Goal: Transaction & Acquisition: Obtain resource

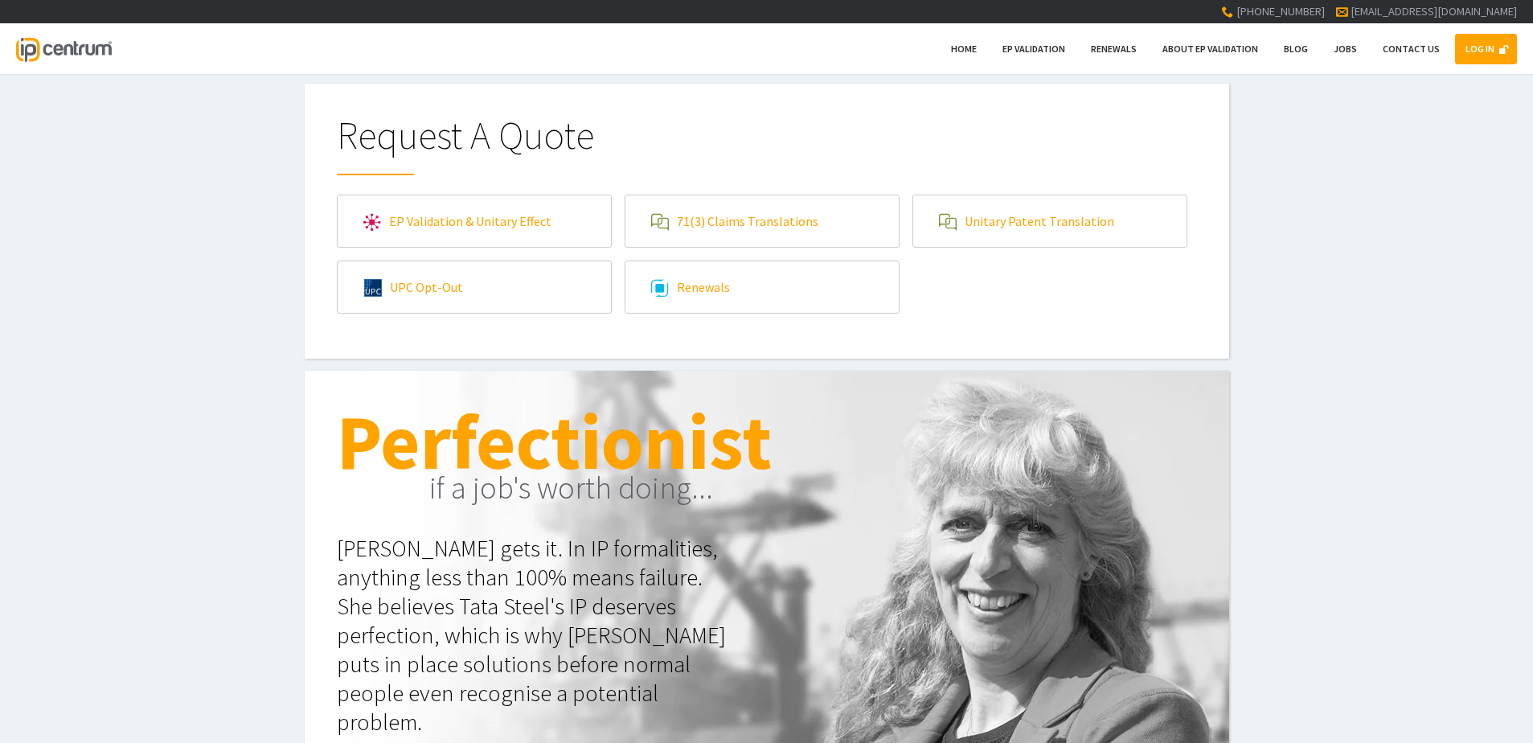
type input"] "[EMAIL_ADDRESS][DOMAIN_NAME]"
click at [838, 218] on link "71(3) Claims Translations" at bounding box center [761, 220] width 273 height 51
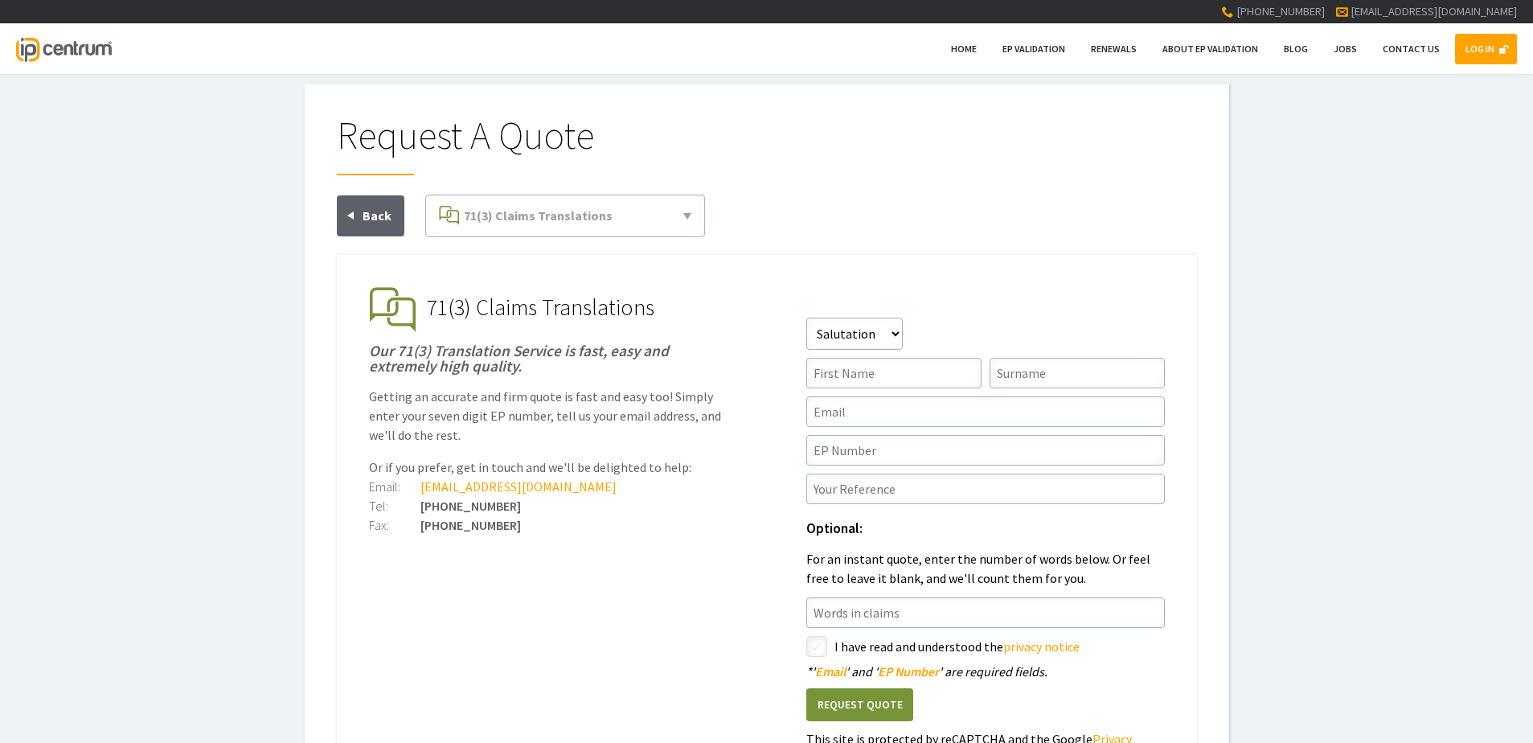
click at [1493, 46] on link "LOG IN" at bounding box center [1486, 49] width 62 height 31
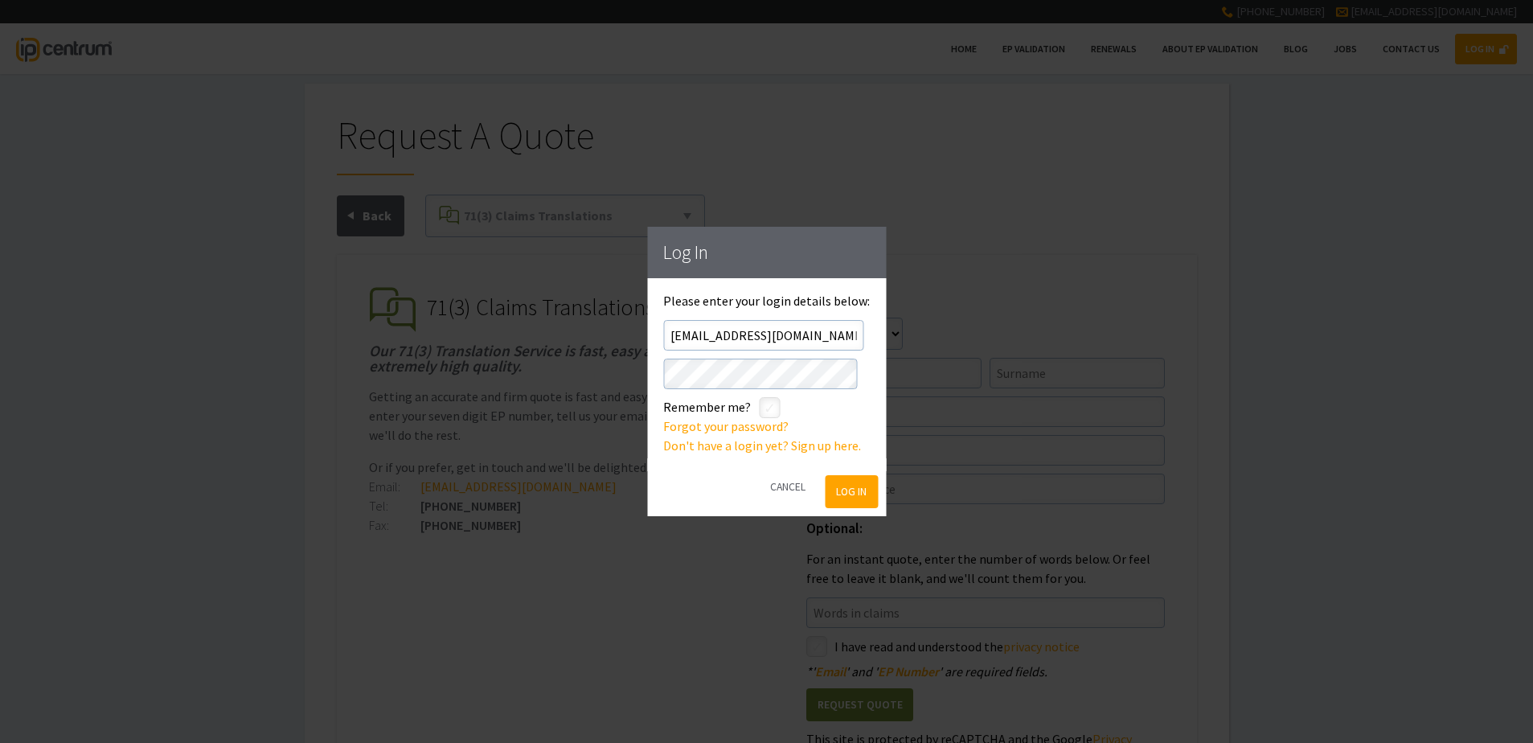
click at [846, 489] on button "Log In" at bounding box center [852, 491] width 52 height 33
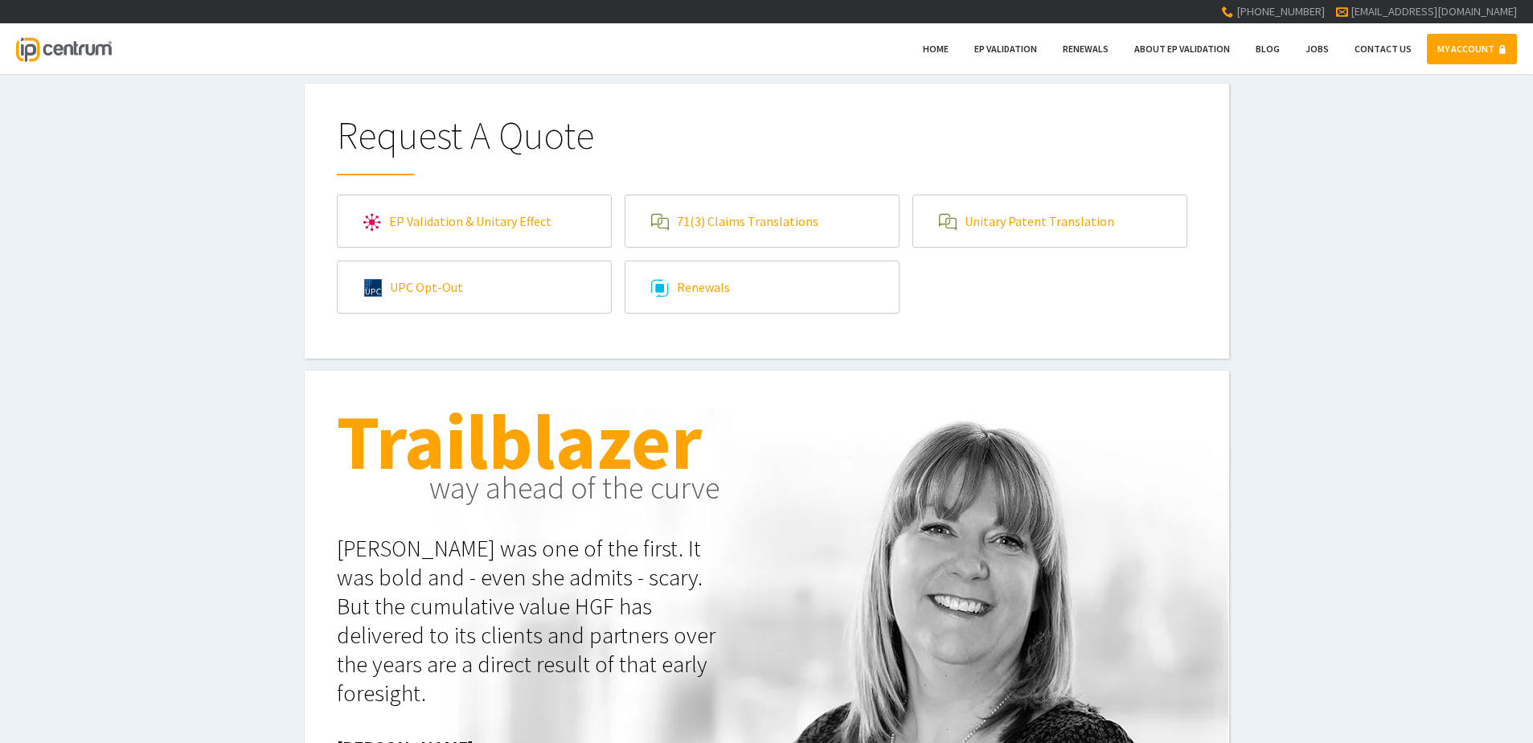
click at [739, 223] on link "71(3) Claims Translations" at bounding box center [761, 220] width 273 height 51
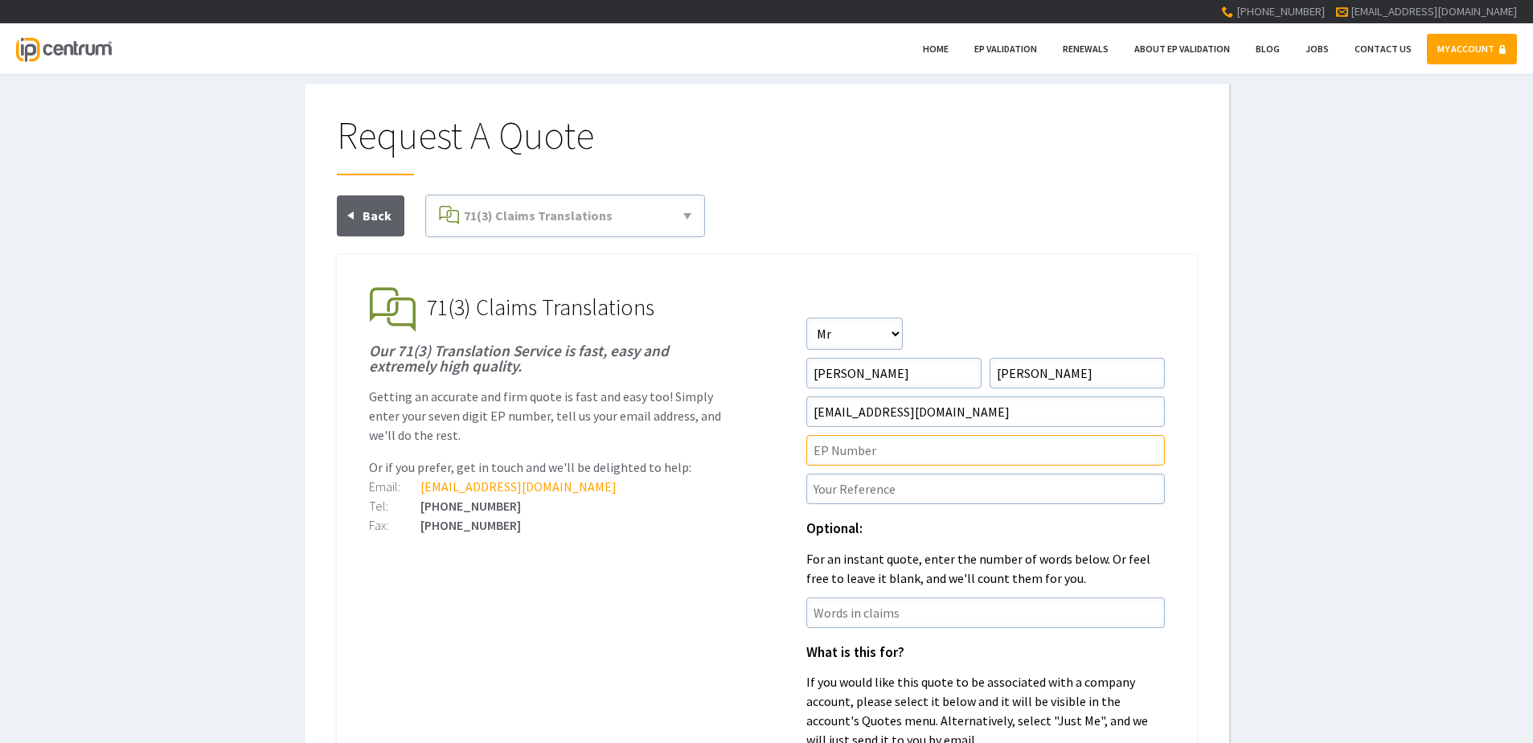
drag, startPoint x: 846, startPoint y: 451, endPoint x: 829, endPoint y: 469, distance: 24.4
click at [846, 451] on input"] "text" at bounding box center [985, 450] width 359 height 31
paste input"] "19800295.8"
type input"] "EP19800295.8"
paste input"] "P37963EPN1"
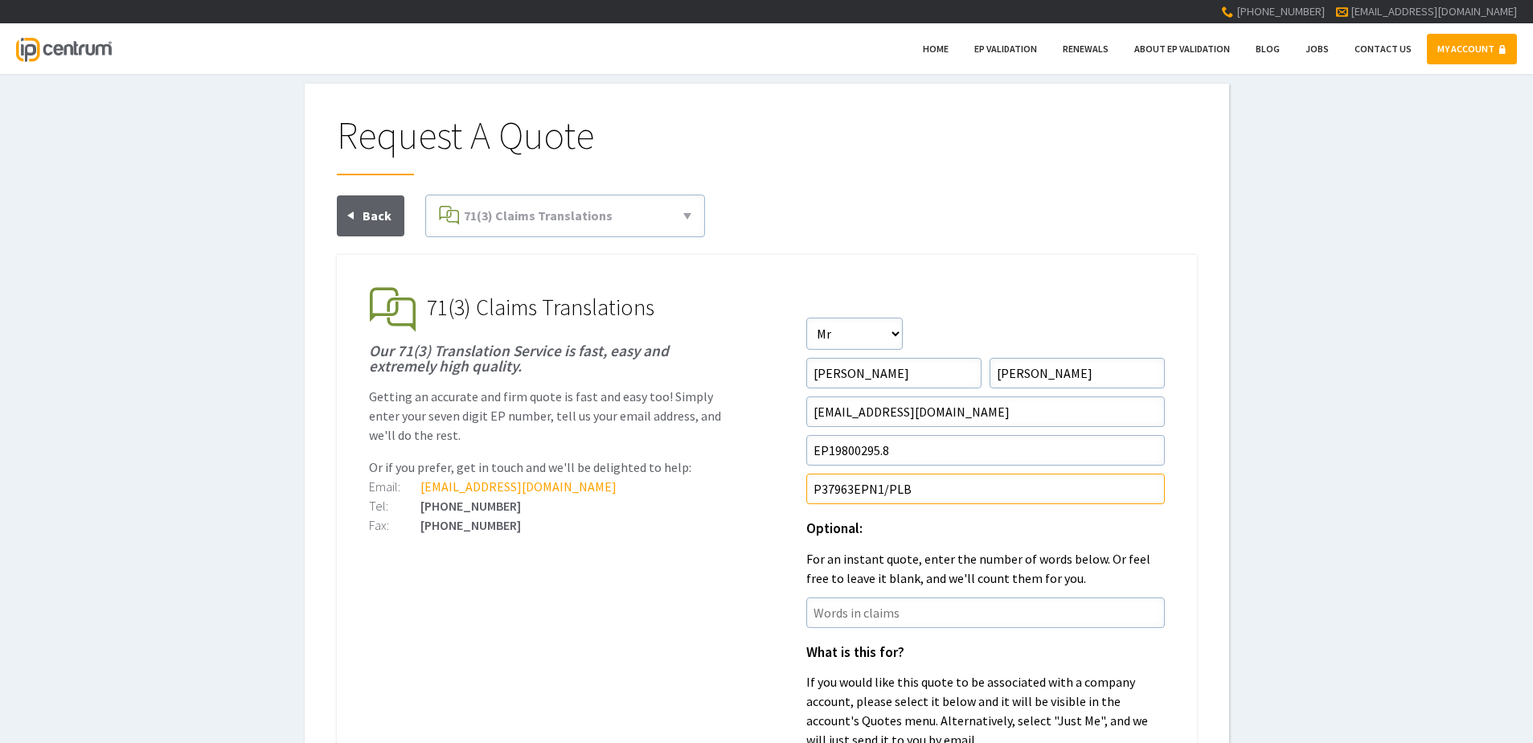
type input"] "P37963EPN1/PLB"
drag, startPoint x: 887, startPoint y: 426, endPoint x: 625, endPoint y: 568, distance: 298.2
click at [621, 568] on ul "EP Validation & Unitary Effect IP Centrum makes European Patent Validation and …" at bounding box center [767, 684] width 860 height 859
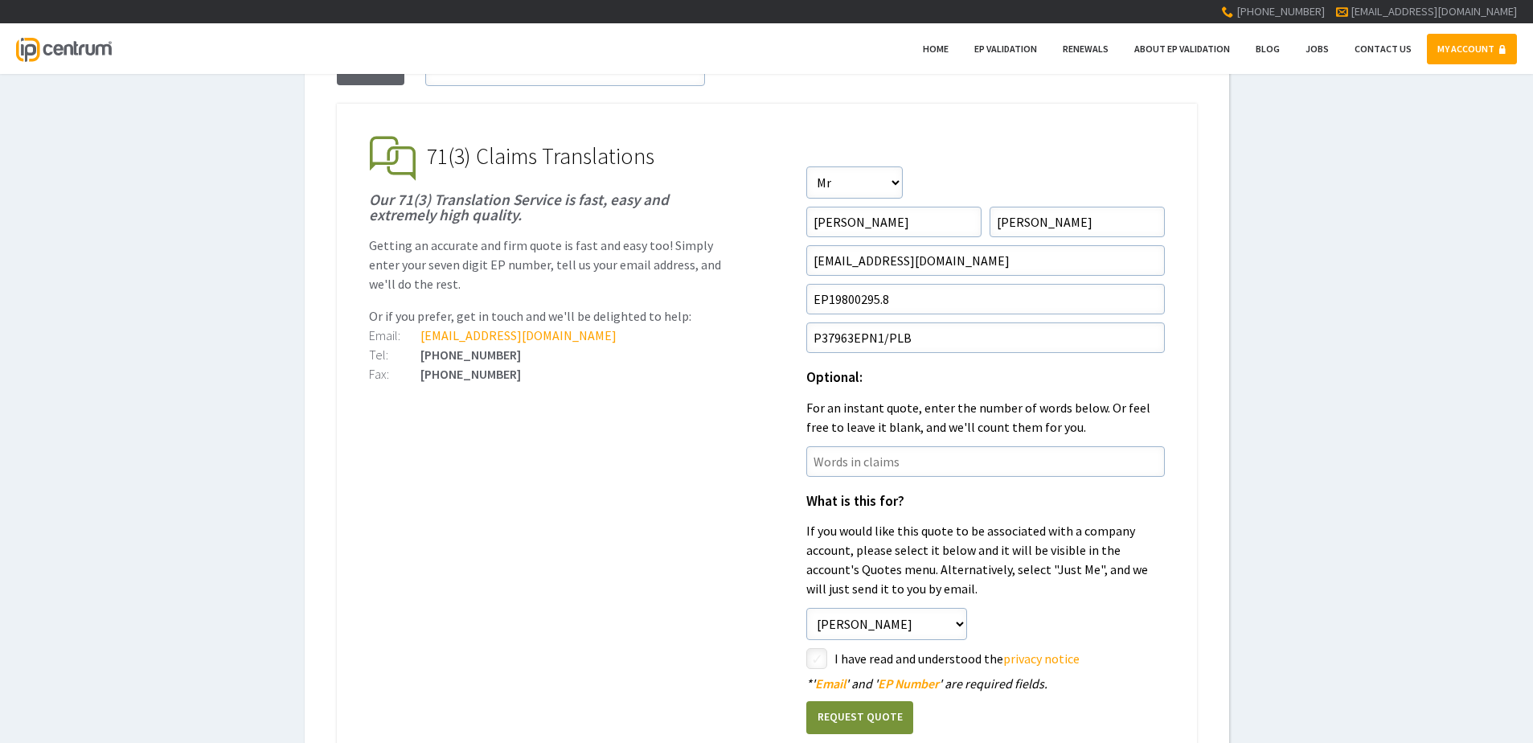
scroll to position [241, 0]
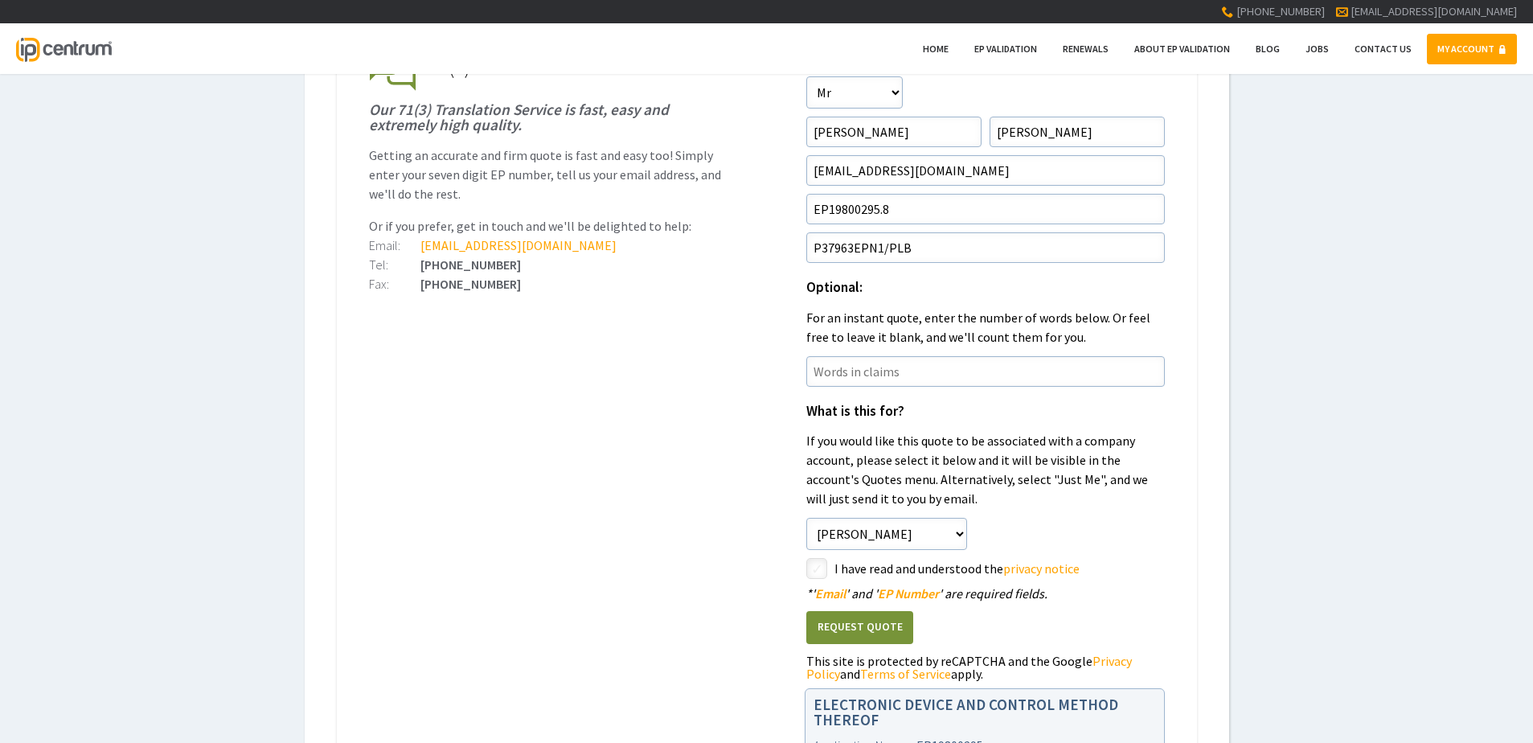
click at [817, 572] on input"] "checkbox" at bounding box center [819, 569] width 19 height 19
checkbox input"] "true"
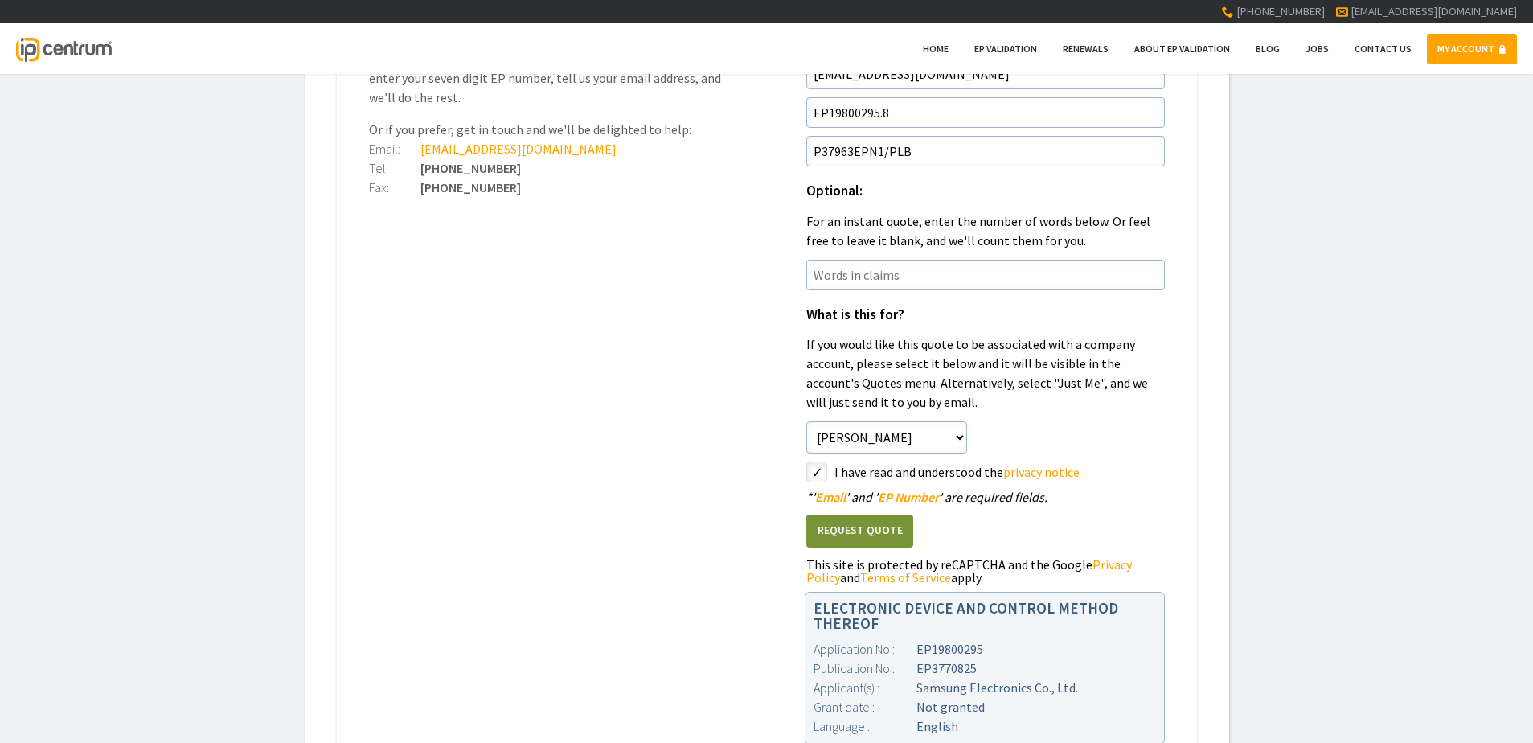
scroll to position [482, 0]
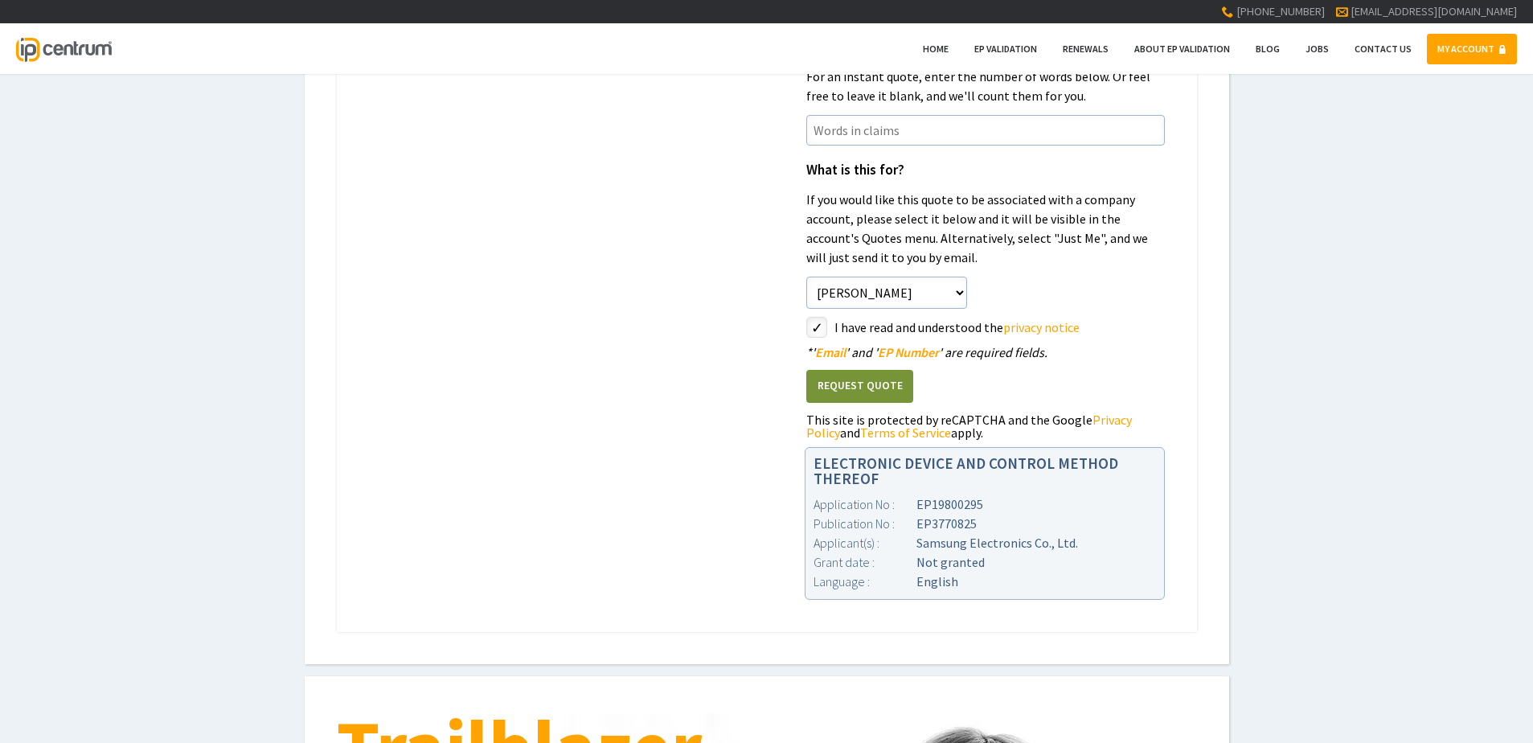
click at [876, 373] on button "Request Quote" at bounding box center [859, 386] width 107 height 33
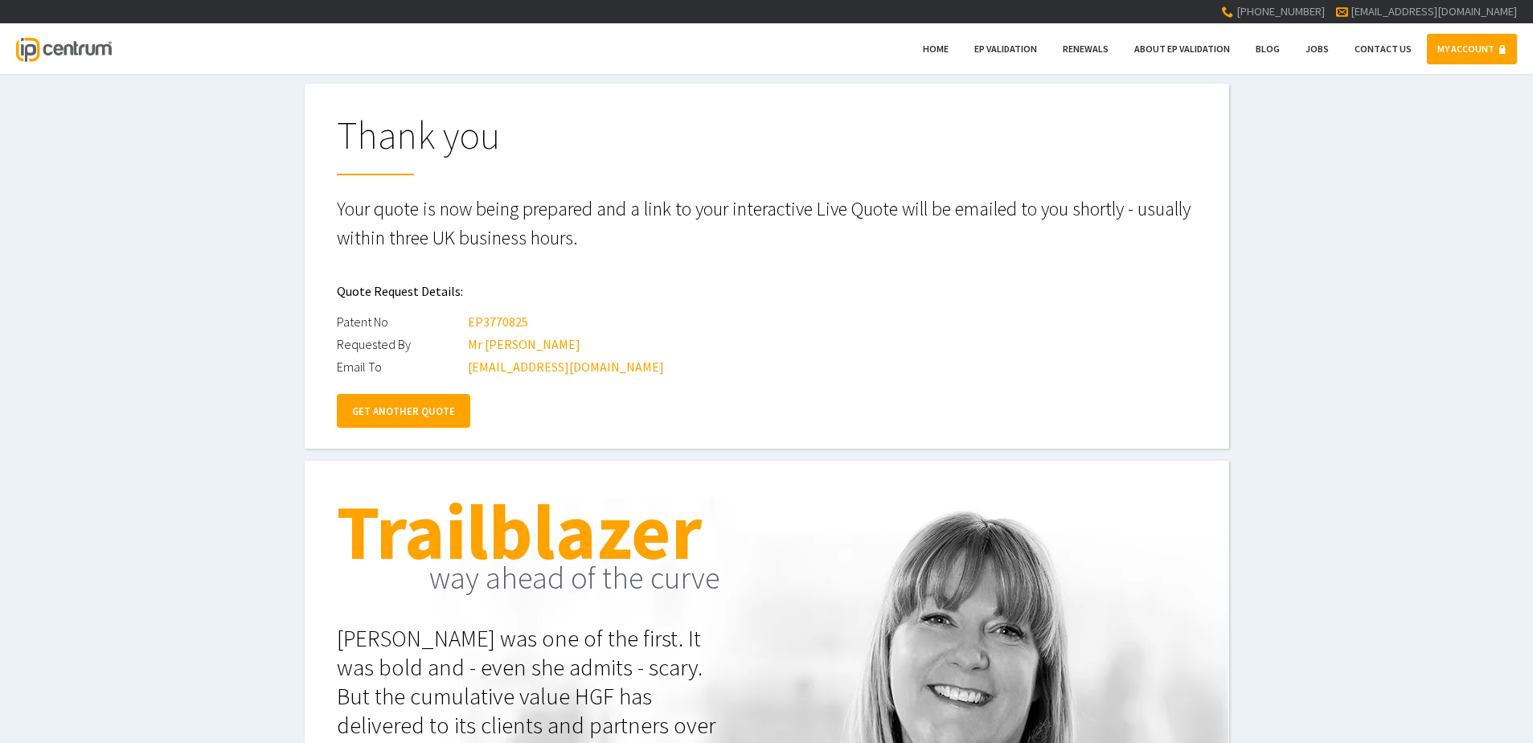
click at [389, 403] on link "GET ANOTHER QUOTE" at bounding box center [403, 411] width 133 height 34
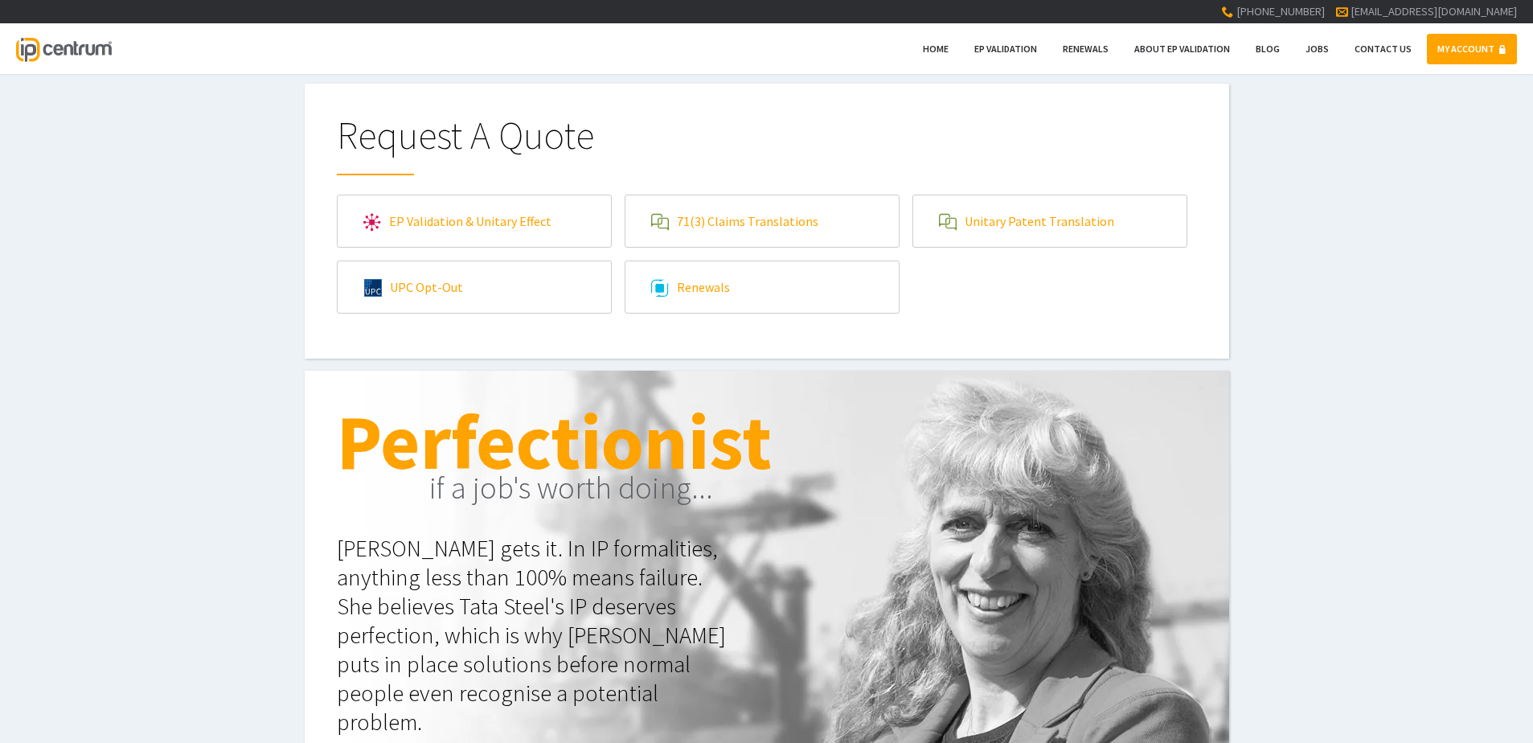
click at [768, 207] on link "71(3) Claims Translations" at bounding box center [761, 220] width 273 height 51
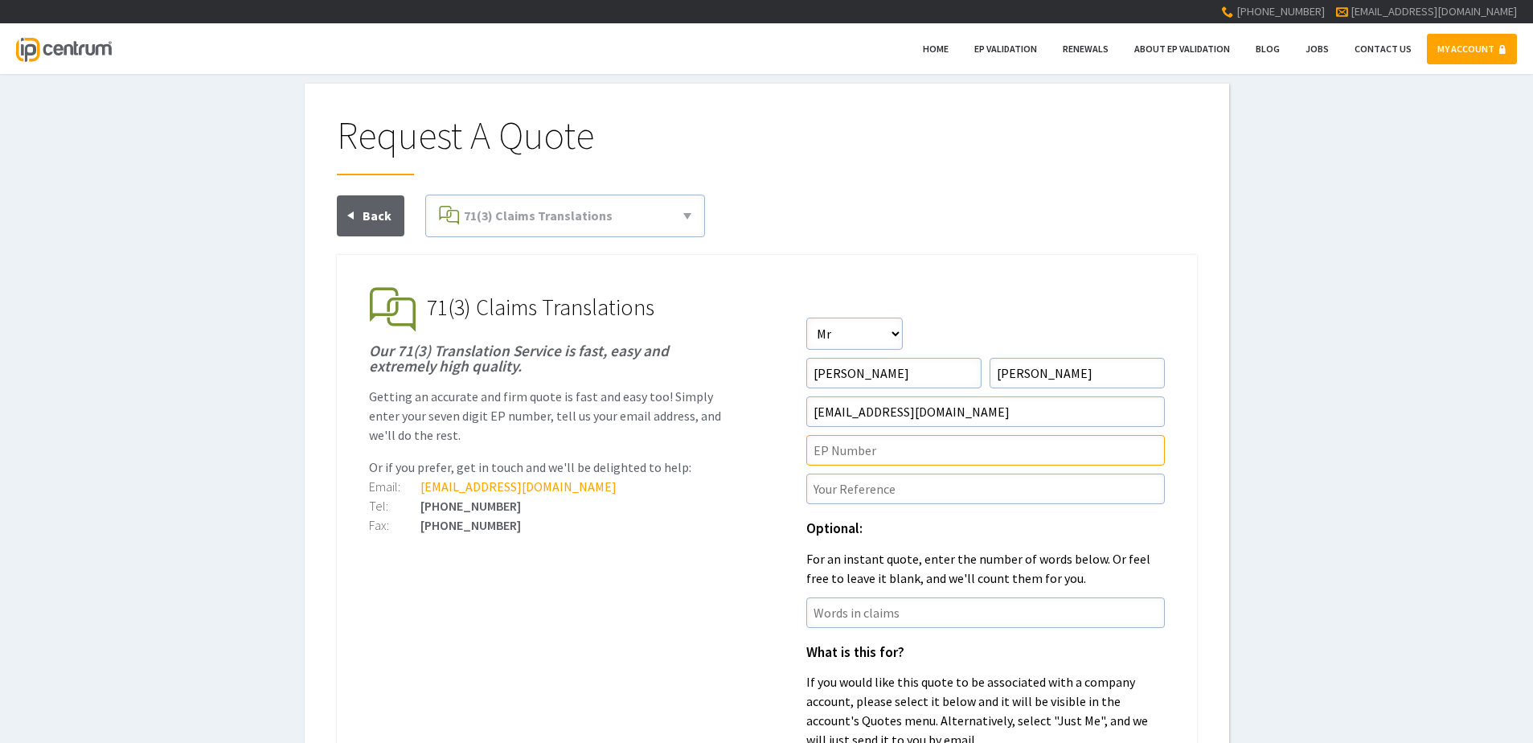
click at [840, 456] on input"] "text" at bounding box center [985, 450] width 359 height 31
paste input"] "19800295.8"
type input"] "EP19800295.8"
click at [718, 576] on ul "EP Validation & Unitary Effect IP Centrum makes European Patent Validation and …" at bounding box center [767, 684] width 860 height 859
paste input"] "P37963EPN1"
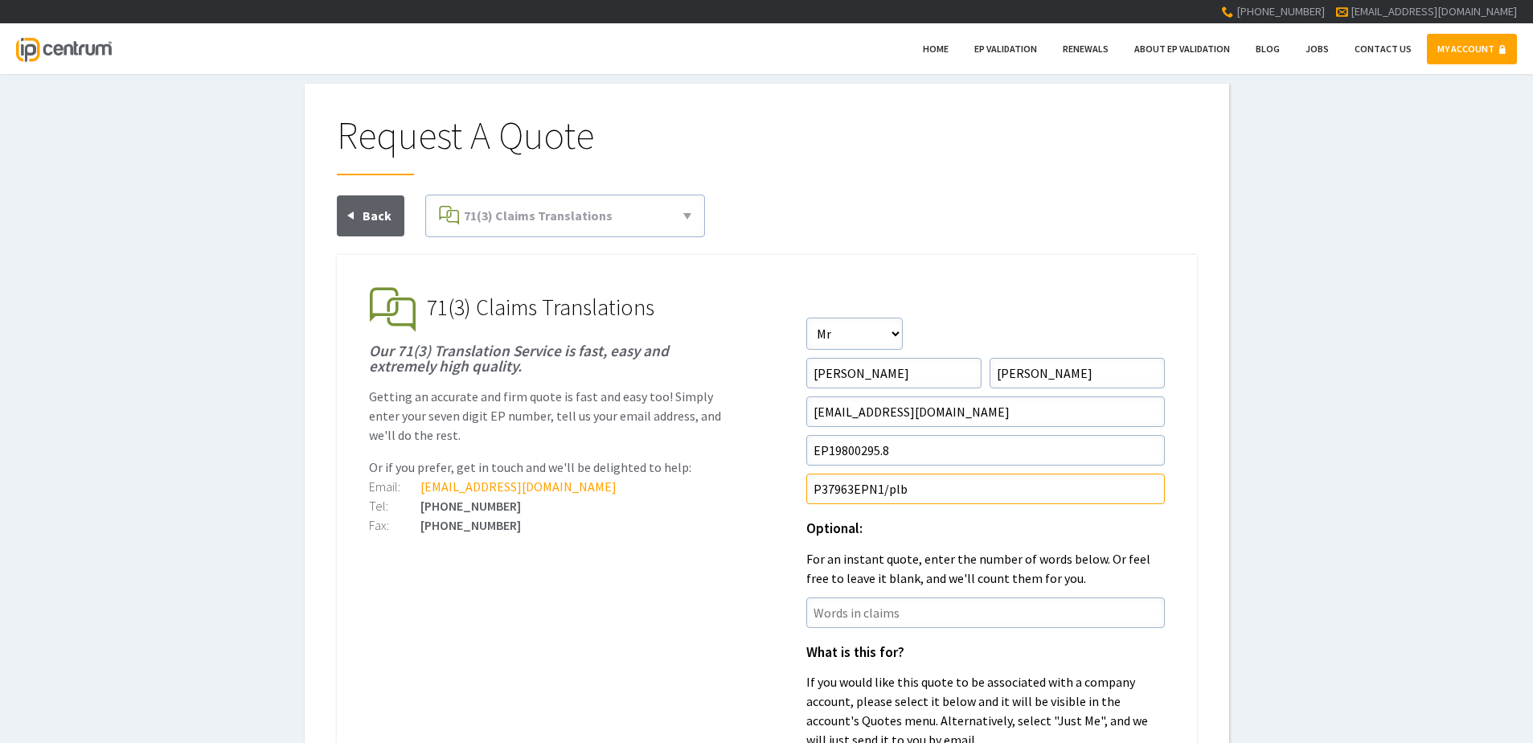
drag, startPoint x: 935, startPoint y: 488, endPoint x: 616, endPoint y: 490, distance: 319.1
click at [616, 332] on li "71(3) Claims Translations Our 71(3) Translation Service is fast, easy and extre…" at bounding box center [767, 309] width 796 height 45
paste input"] "8033EPN1"
type input"] "P38033EPN1/"
type input"] "p"
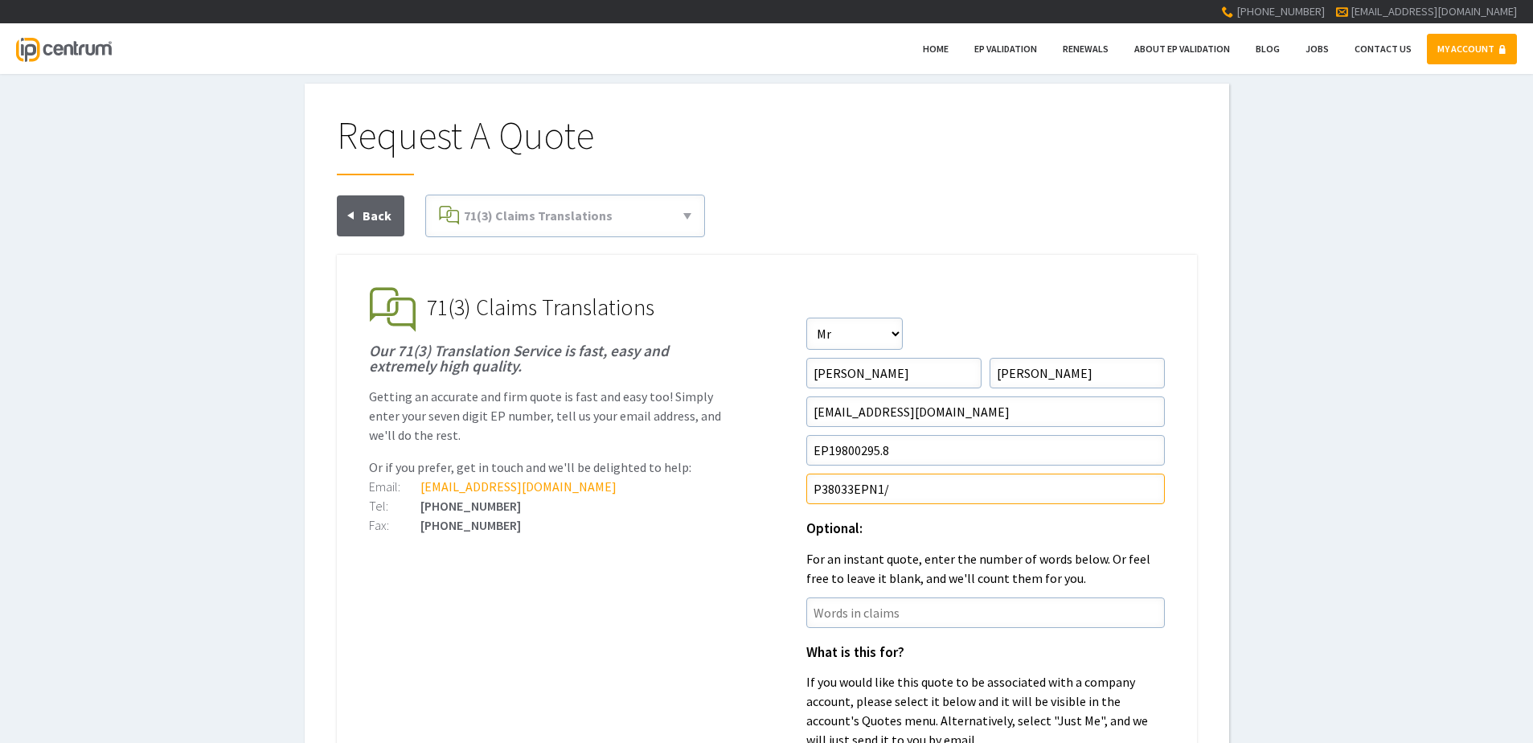
click at [914, 486] on input"] "P38033EPN1/" at bounding box center [985, 488] width 359 height 31
click at [978, 445] on input"] "EP19800295.8" at bounding box center [985, 450] width 359 height 31
click at [949, 498] on input"] "P38033EPN1/pkl" at bounding box center [985, 488] width 359 height 31
type input"] "P38033EPN1/PKL"
drag, startPoint x: 965, startPoint y: 447, endPoint x: 689, endPoint y: 460, distance: 276.0
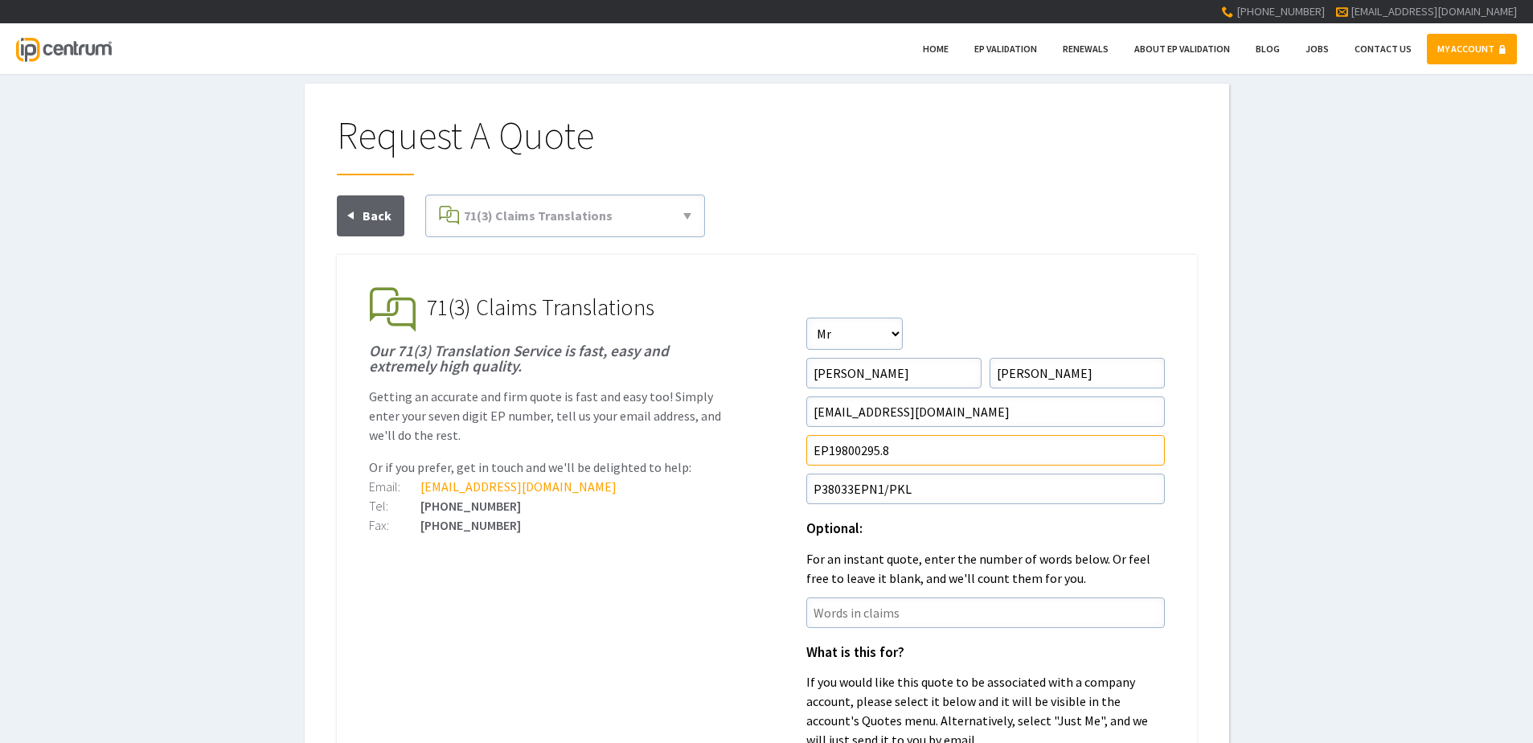
click at [689, 332] on li "71(3) Claims Translations Our 71(3) Translation Service is fast, easy and extre…" at bounding box center [767, 309] width 796 height 45
paste input"] "19855239.0"
click at [634, 530] on div "[PHONE_NUMBER]" at bounding box center [548, 525] width 359 height 13
click at [813, 461] on input"] "19855239.0" at bounding box center [985, 450] width 359 height 31
type input"] "EP19855239.0"
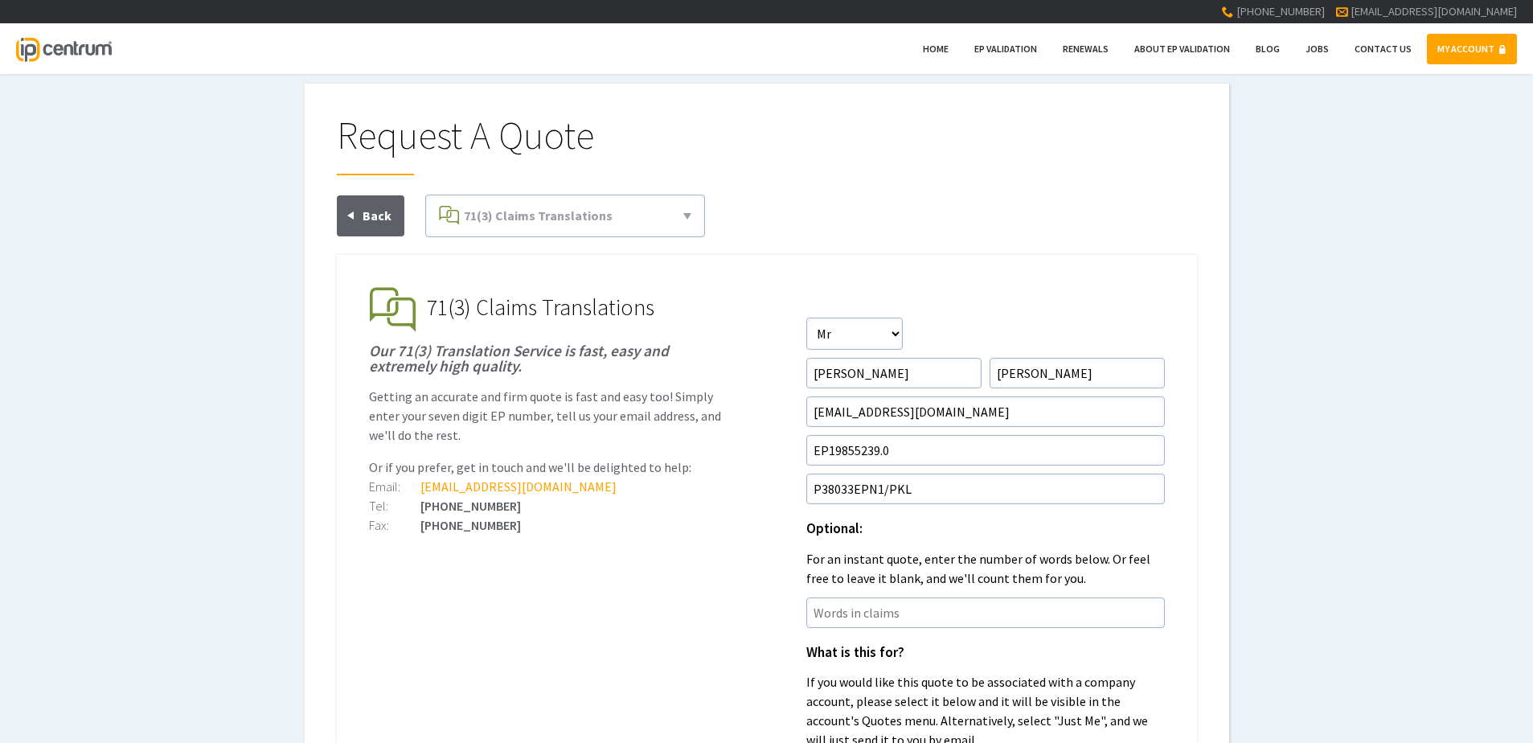
click at [772, 482] on ul "EP Validation & Unitary Effect IP Centrum makes European Patent Validation and …" at bounding box center [767, 684] width 860 height 859
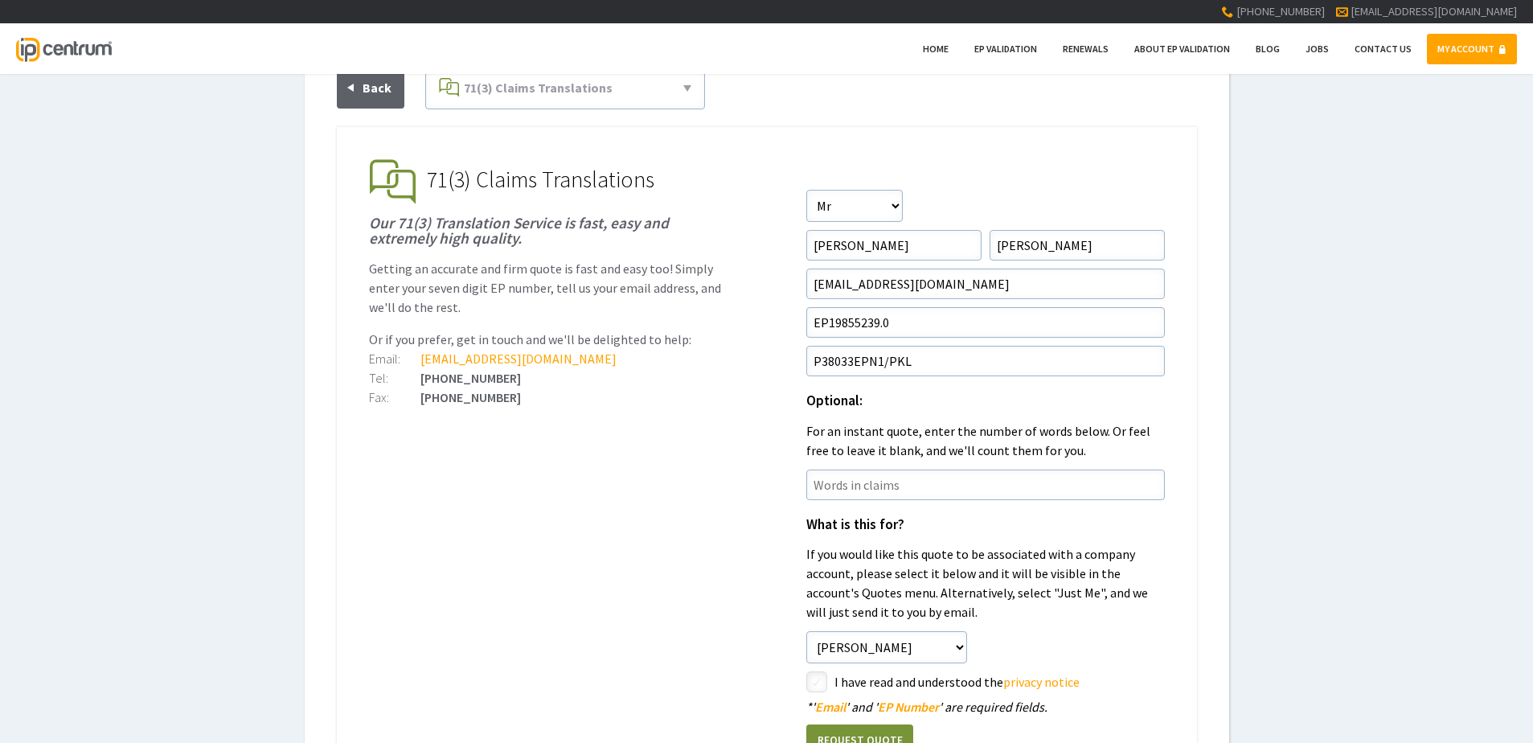
scroll to position [241, 0]
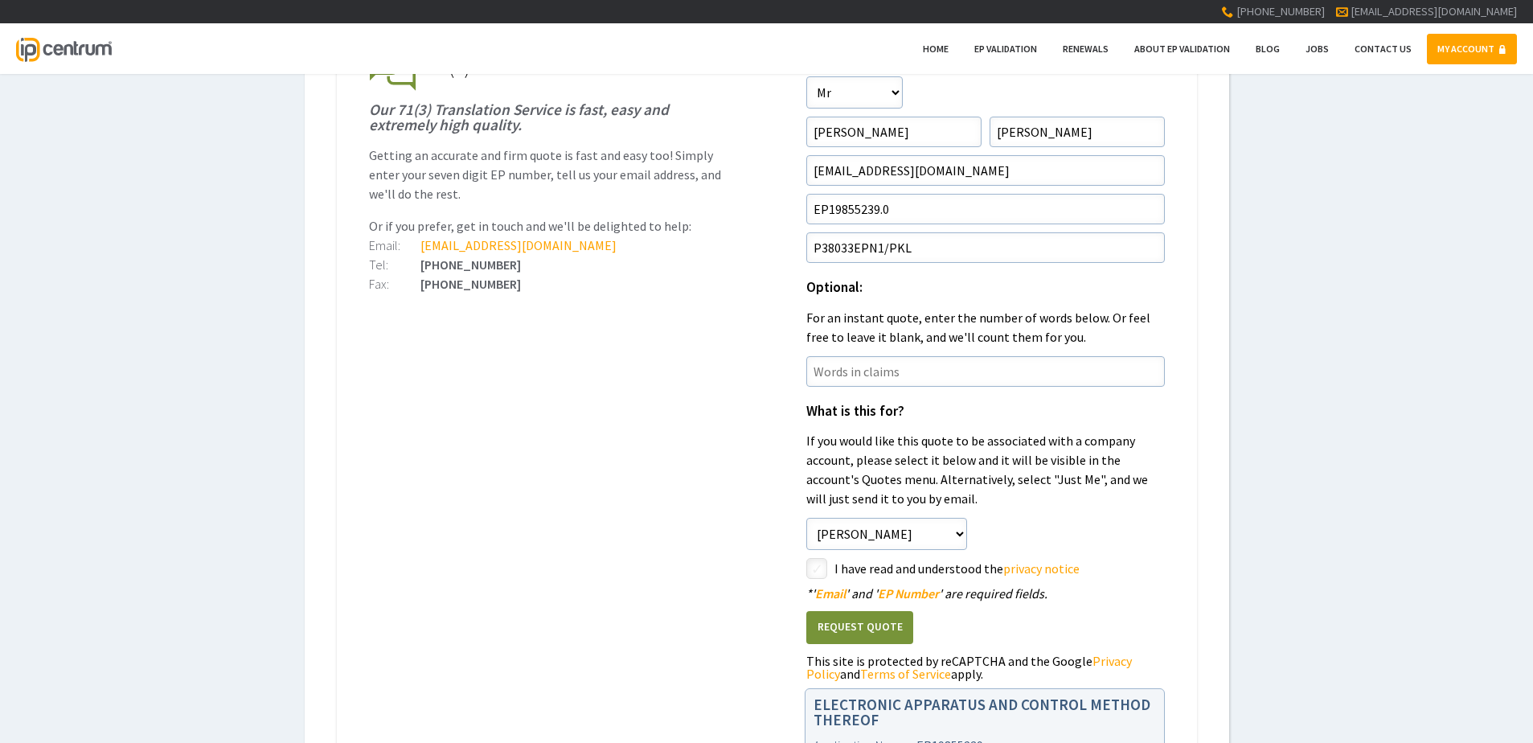
click at [825, 571] on input"] "checkbox" at bounding box center [819, 569] width 19 height 19
checkbox input"] "true"
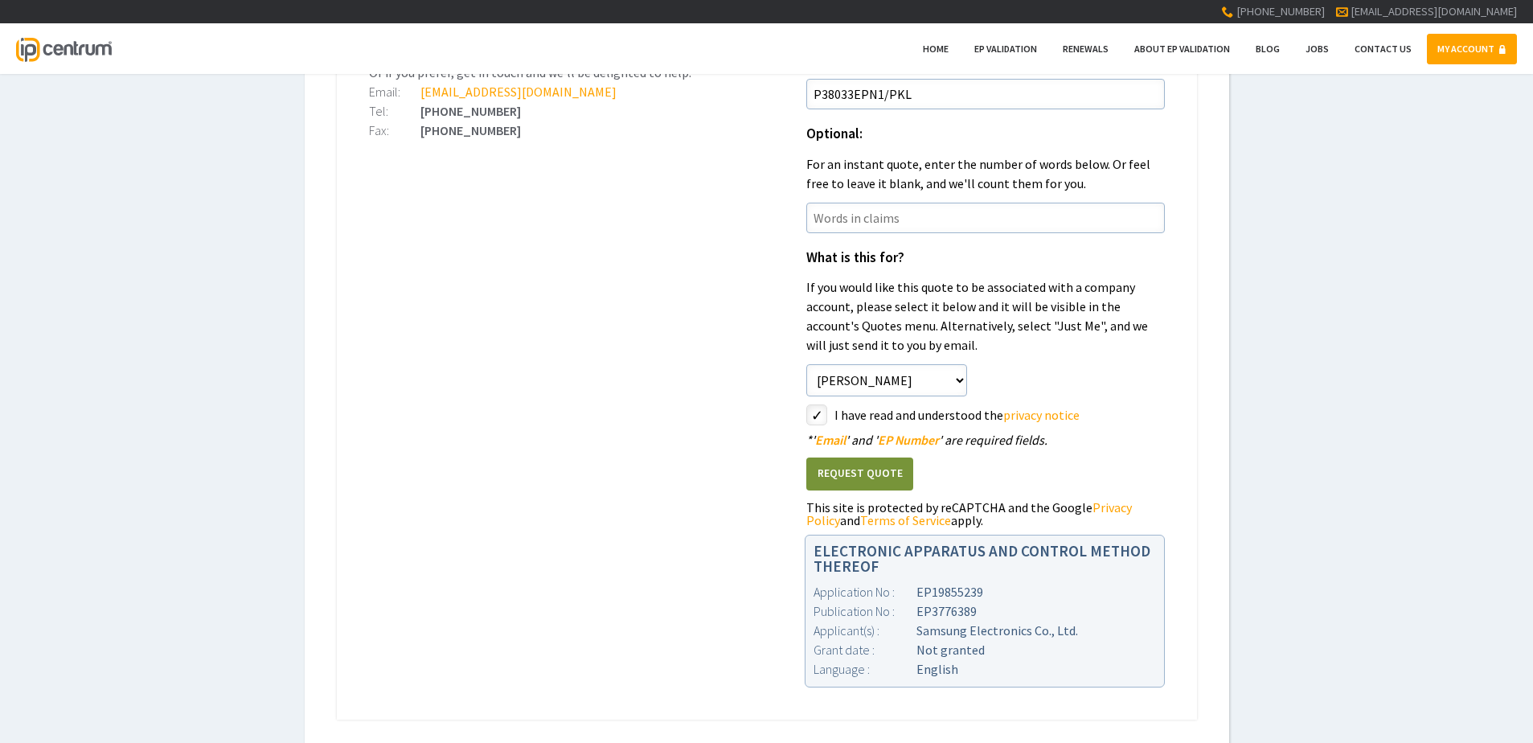
scroll to position [482, 0]
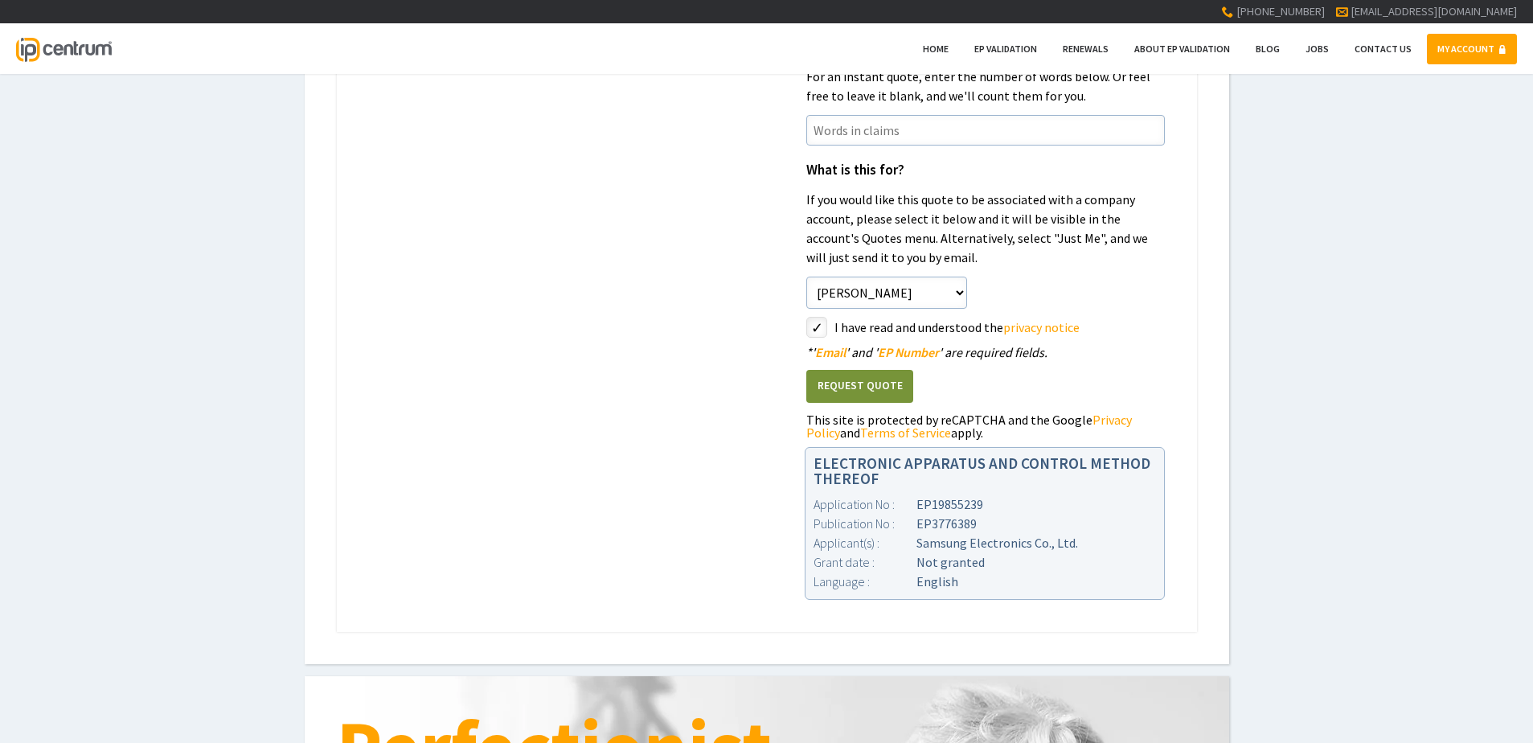
click at [851, 391] on button "Request Quote" at bounding box center [859, 386] width 107 height 33
